Goal: Check status

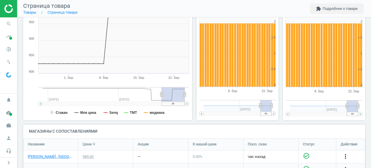
scroll to position [146, 0]
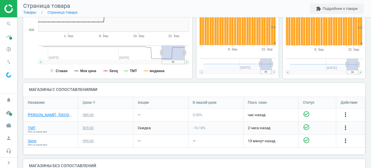
scroll to position [155, 0]
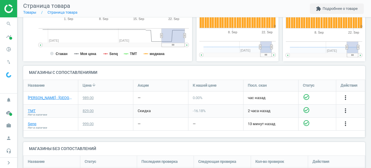
scroll to position [162, 0]
